Goal: Navigation & Orientation: Find specific page/section

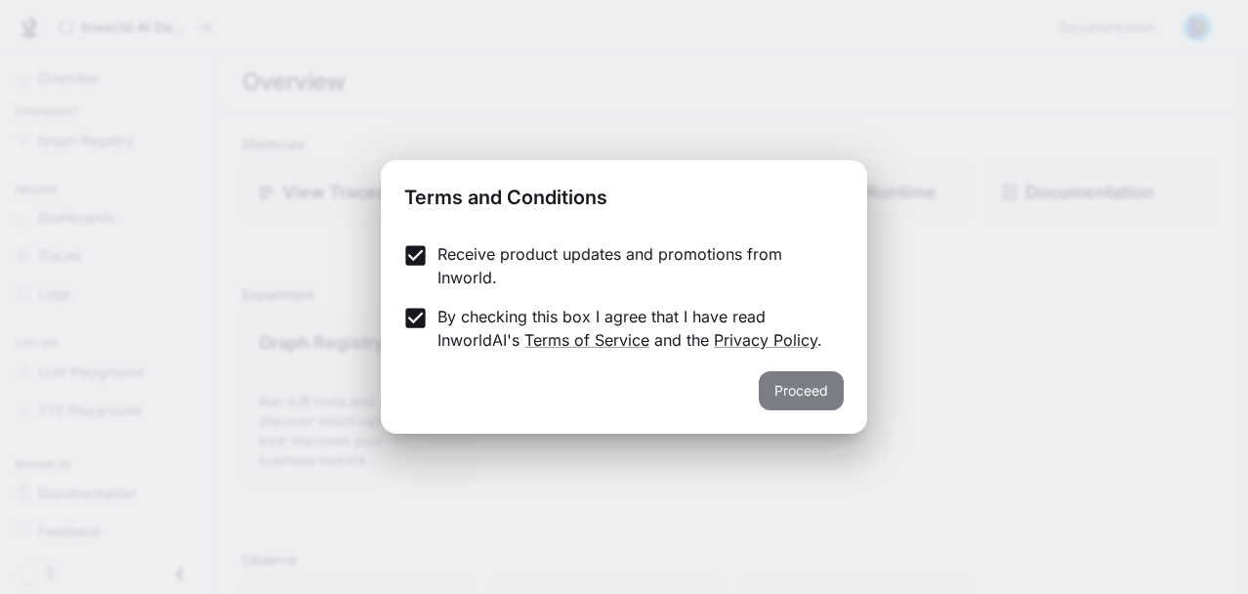
click at [803, 383] on button "Proceed" at bounding box center [801, 390] width 85 height 39
